Goal: Task Accomplishment & Management: Complete application form

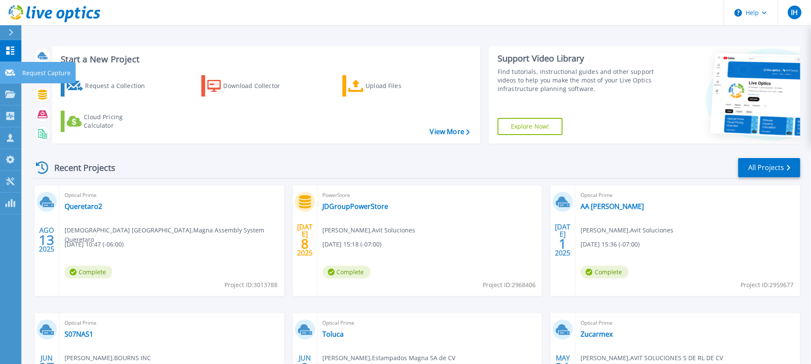
click at [10, 74] on icon at bounding box center [10, 73] width 10 height 6
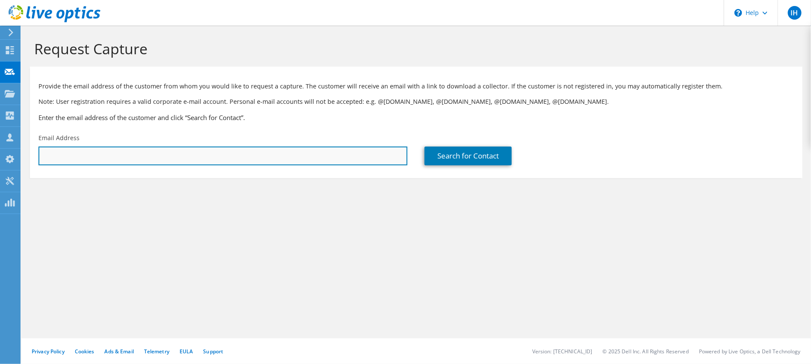
click at [210, 151] on input "text" at bounding box center [222, 156] width 369 height 19
type input "j"
type input "jose.delapena@magna.com"
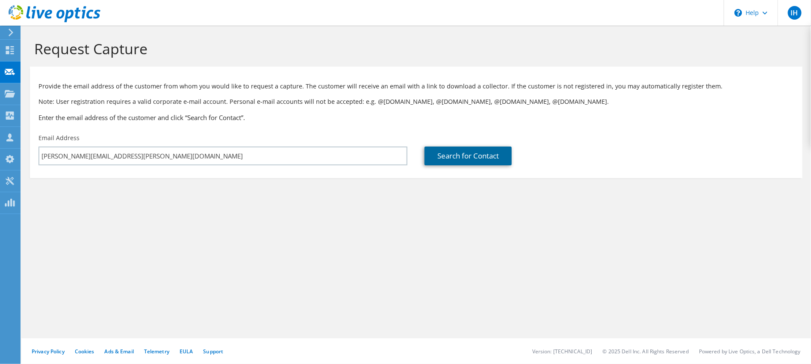
click at [458, 157] on link "Search for Contact" at bounding box center [467, 156] width 87 height 19
type input "Estampados Magna SA de CV"
type input "José"
type input "De la Peña"
type input "[GEOGRAPHIC_DATA]"
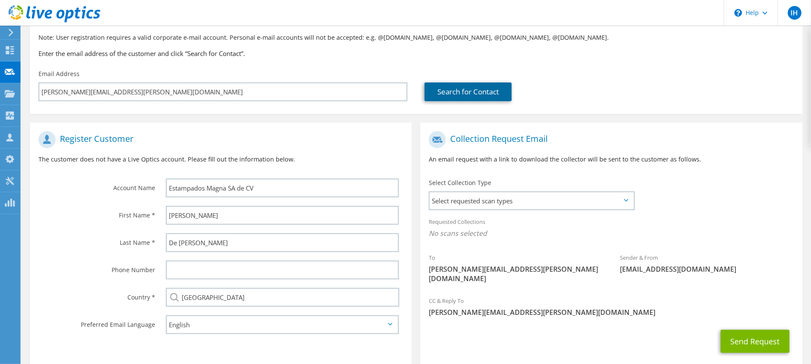
scroll to position [103, 0]
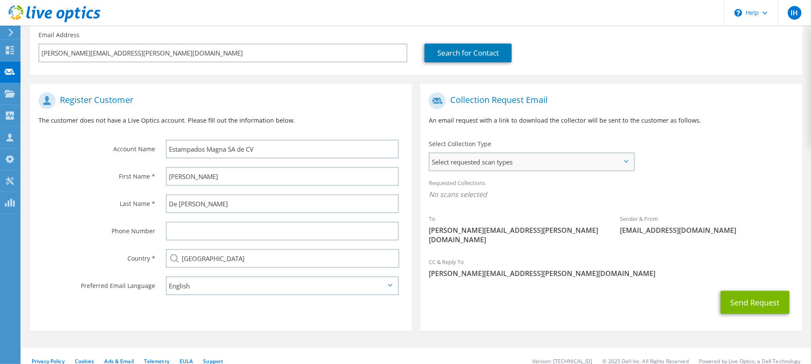
click at [598, 163] on span "Select requested scan types" at bounding box center [531, 161] width 203 height 17
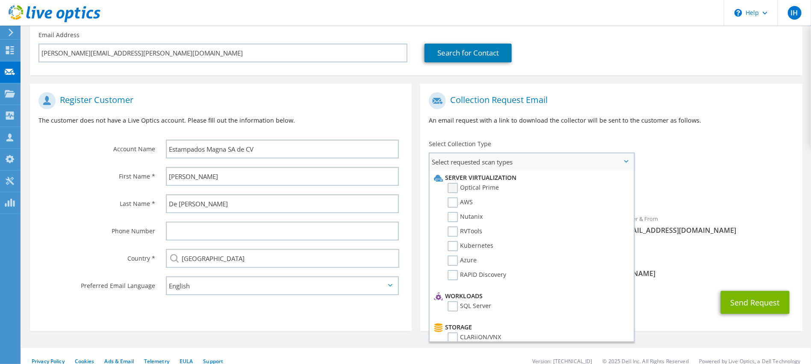
click at [453, 188] on label "Optical Prime" at bounding box center [473, 188] width 51 height 10
click at [0, 0] on input "Optical Prime" at bounding box center [0, 0] width 0 height 0
click at [723, 162] on div "To jose.delapena@magna.com Sender & From liveoptics@liveoptics.com" at bounding box center [611, 172] width 382 height 168
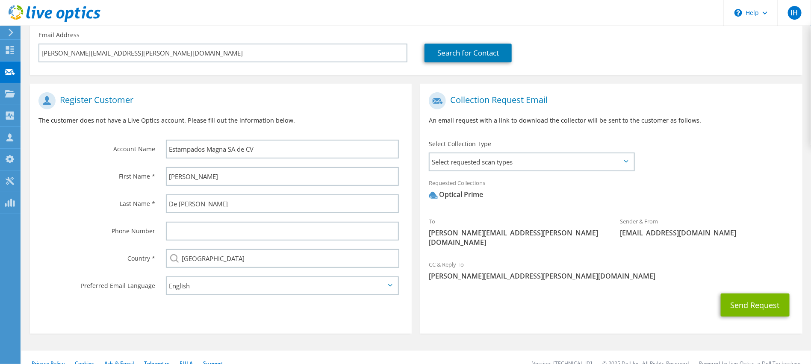
click at [744, 289] on div "Send Request" at bounding box center [611, 305] width 382 height 32
click at [754, 294] on button "Send Request" at bounding box center [755, 305] width 69 height 23
